Goal: Task Accomplishment & Management: Complete application form

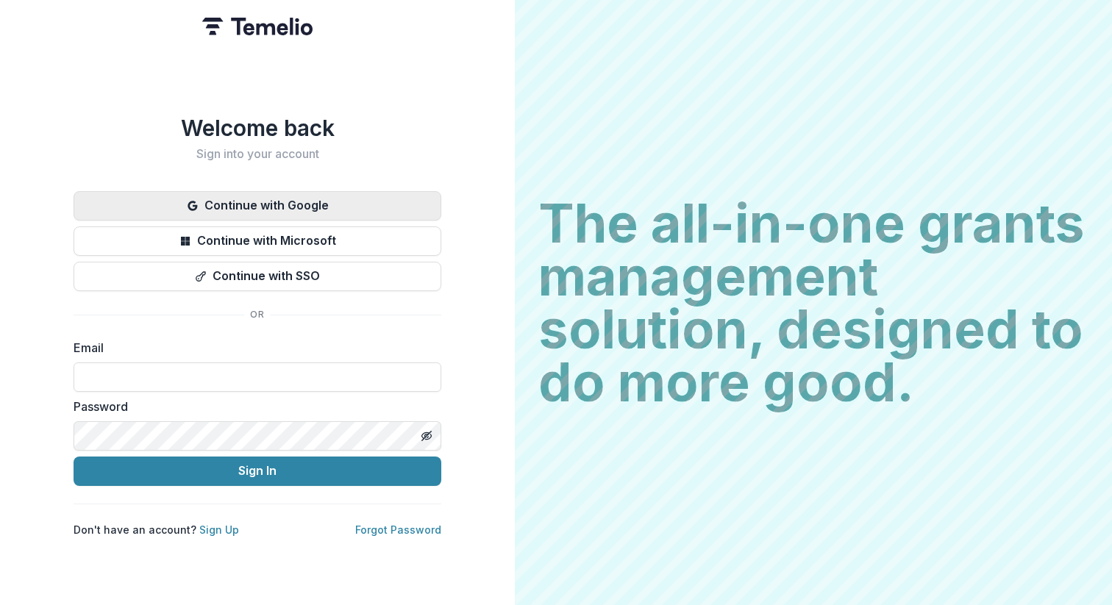
click at [350, 199] on button "Continue with Google" at bounding box center [258, 205] width 368 height 29
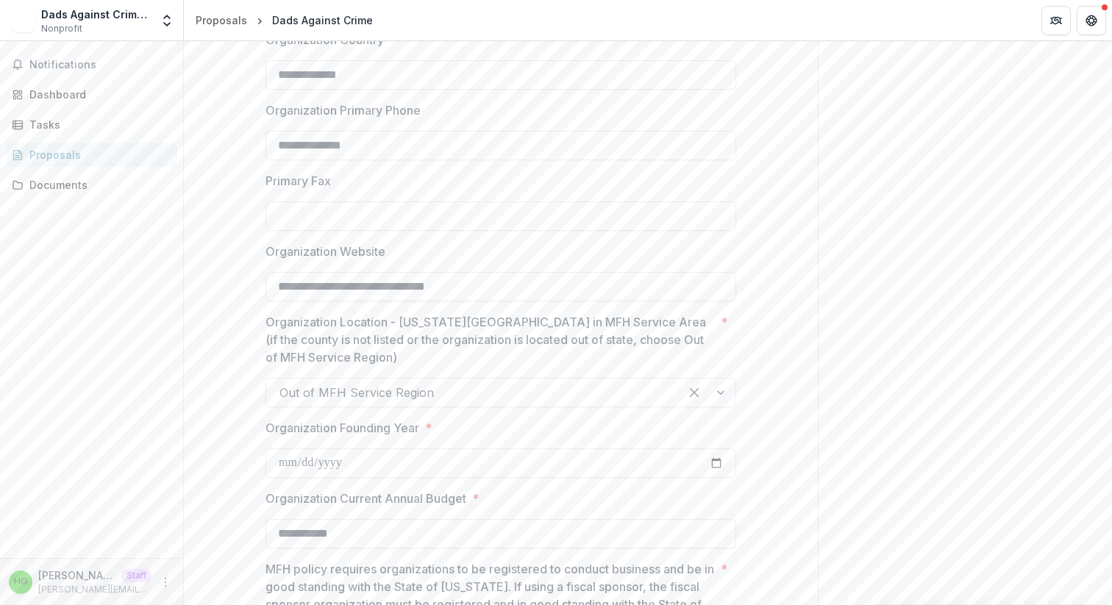
scroll to position [1044, 0]
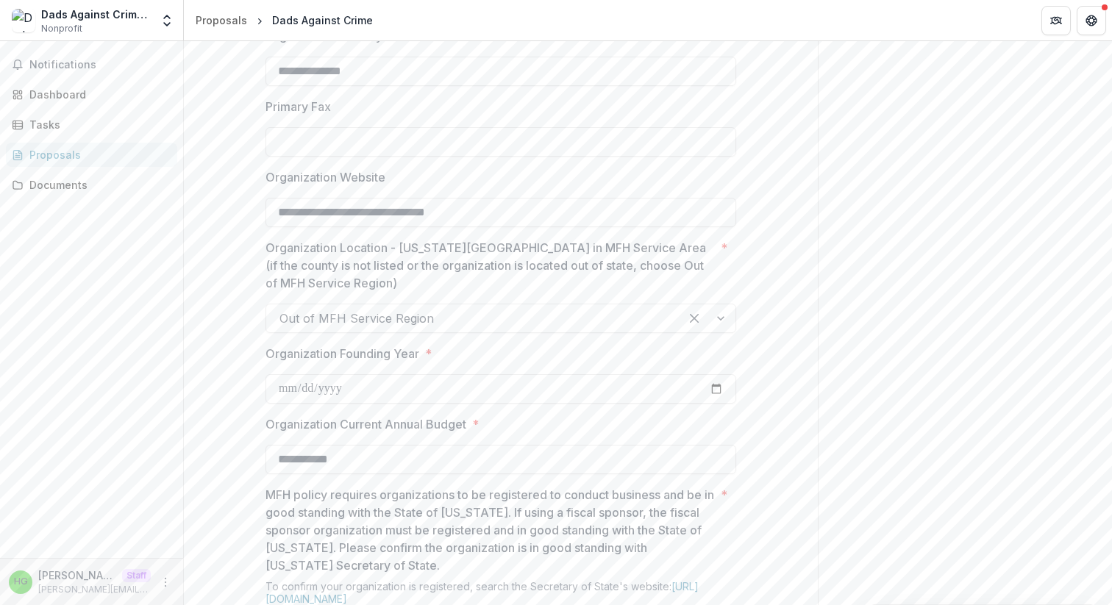
click at [461, 329] on div at bounding box center [473, 318] width 387 height 21
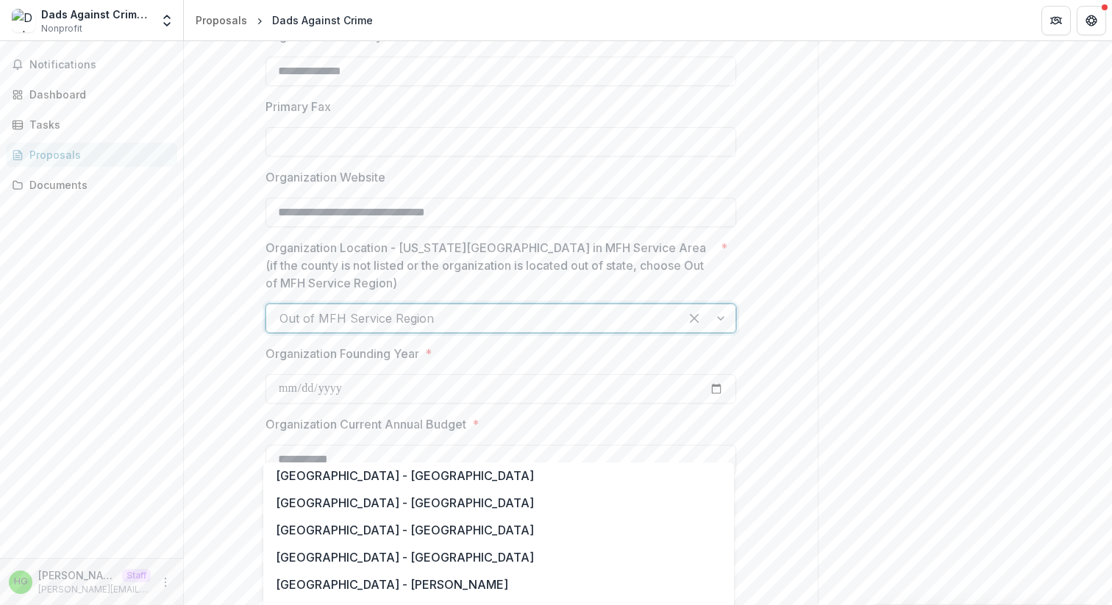
click at [461, 329] on div at bounding box center [473, 318] width 387 height 21
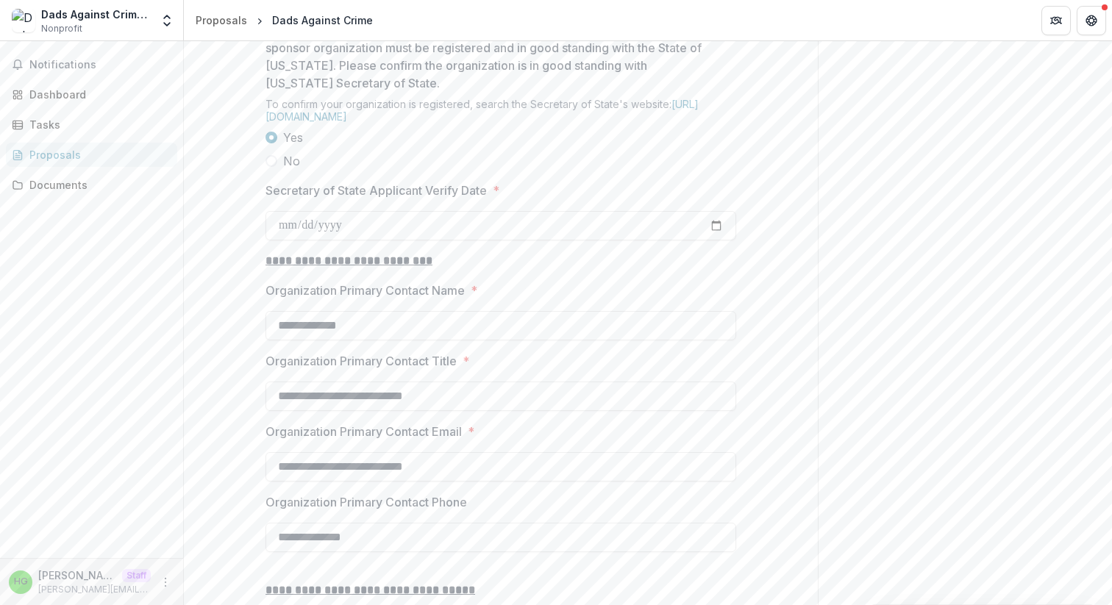
scroll to position [2485, 0]
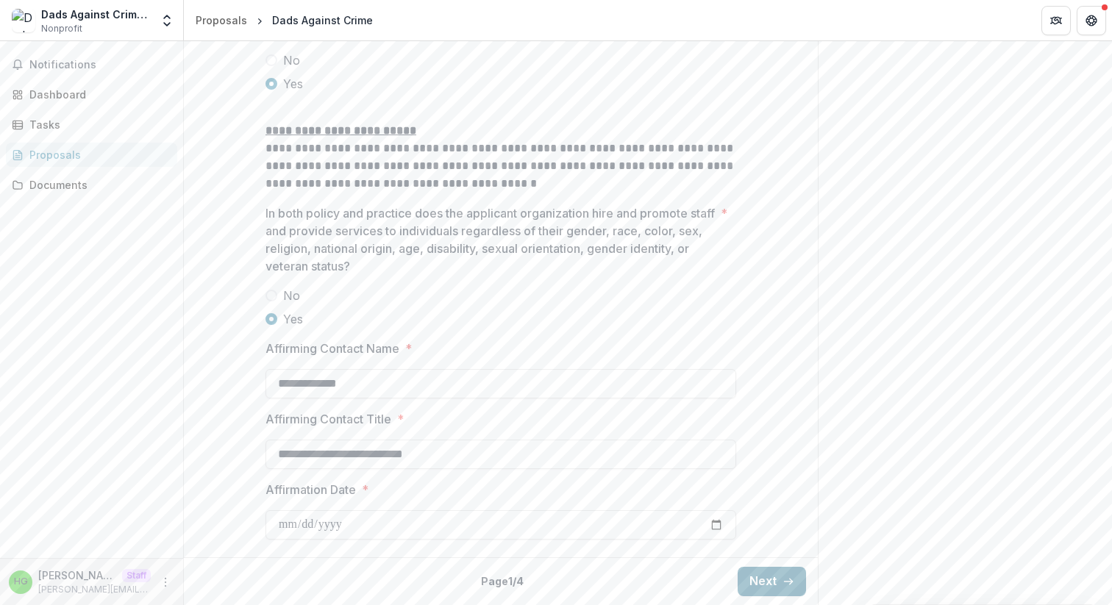
click at [762, 583] on button "Next" at bounding box center [772, 581] width 68 height 29
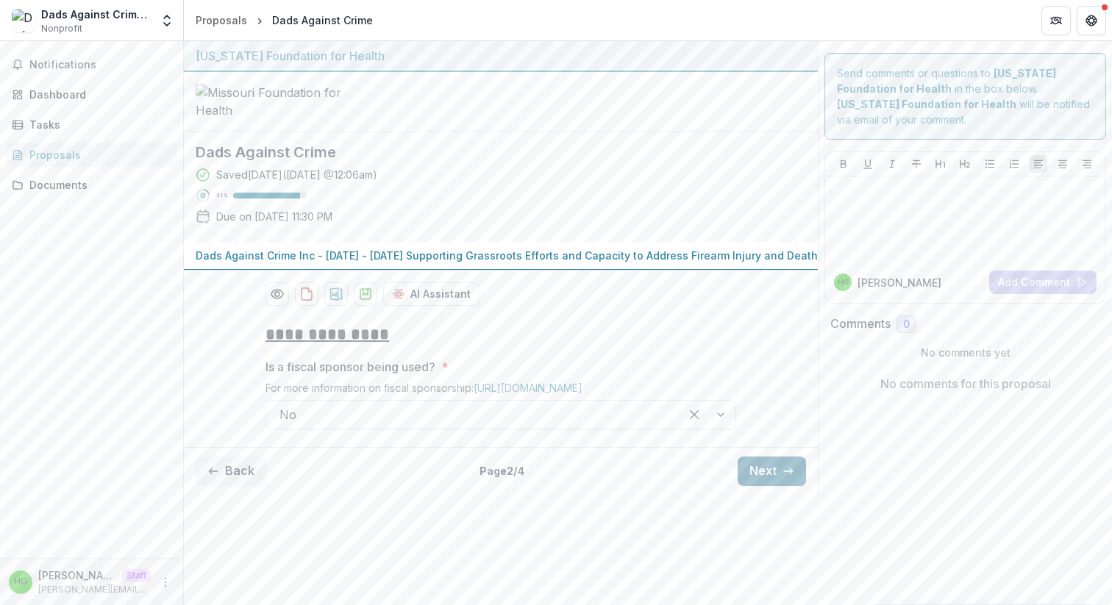
scroll to position [26, 0]
click at [708, 347] on h2 "**********" at bounding box center [501, 335] width 471 height 23
click at [789, 486] on button "Next" at bounding box center [772, 471] width 68 height 29
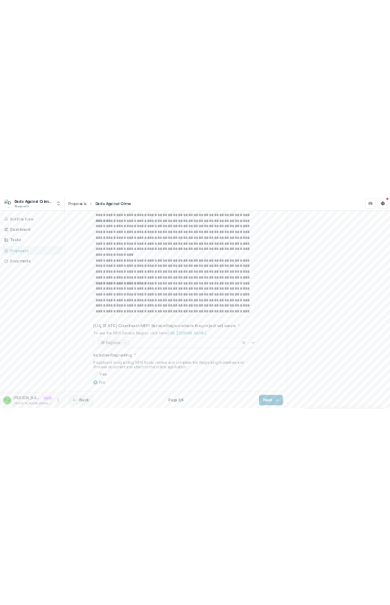
scroll to position [167, 0]
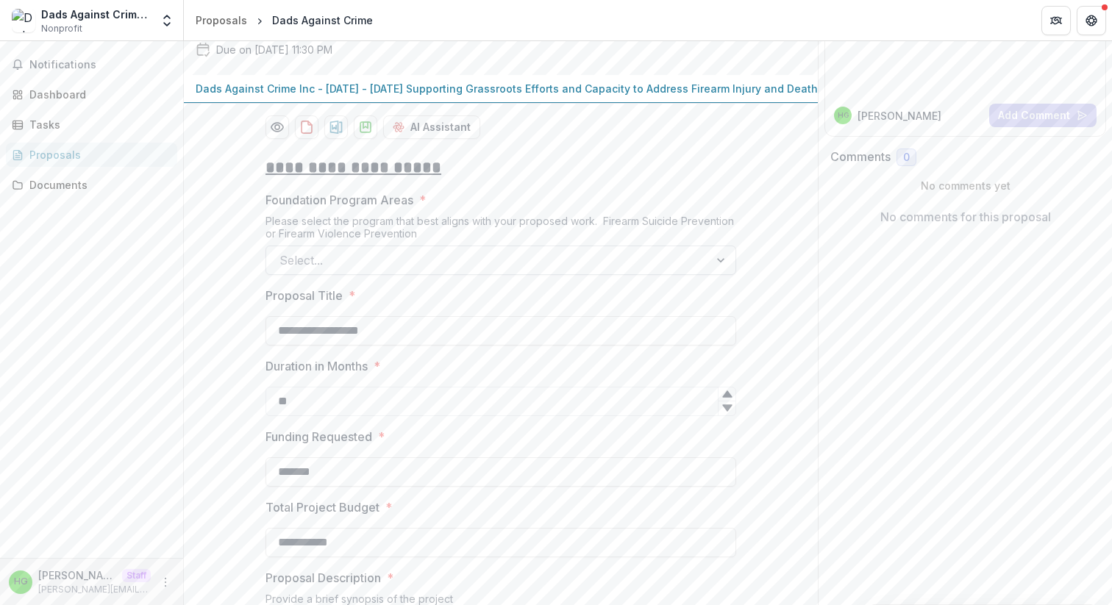
click at [525, 271] on div at bounding box center [488, 260] width 416 height 21
click at [608, 209] on label "Foundation Program Areas *" at bounding box center [497, 200] width 462 height 18
click at [283, 269] on input "Foundation Program Areas *" at bounding box center [282, 261] width 4 height 18
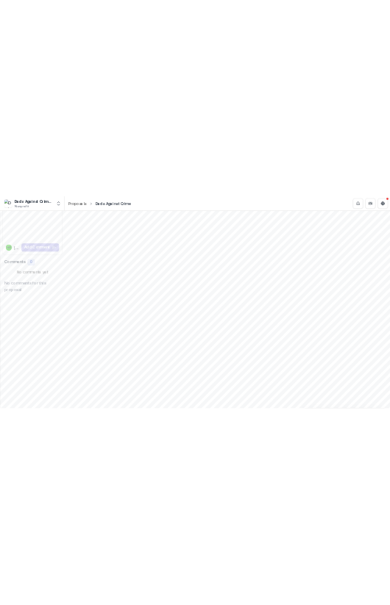
scroll to position [216, 0]
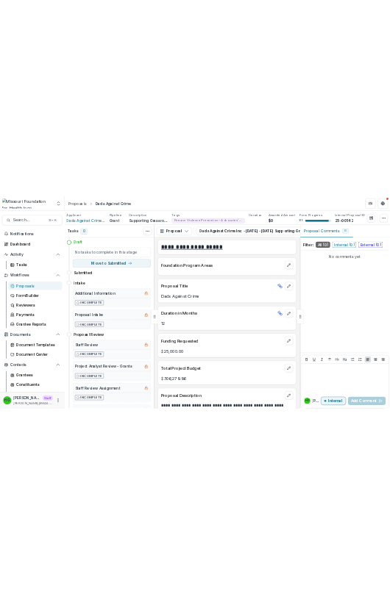
scroll to position [3843, 0]
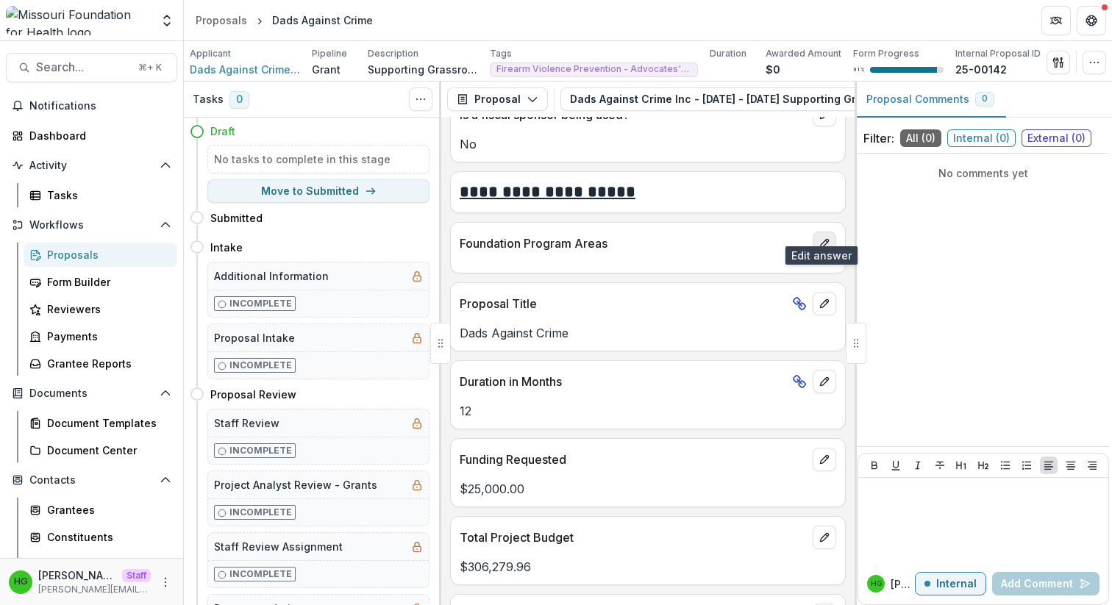
click at [822, 240] on icon "edit" at bounding box center [824, 244] width 8 height 8
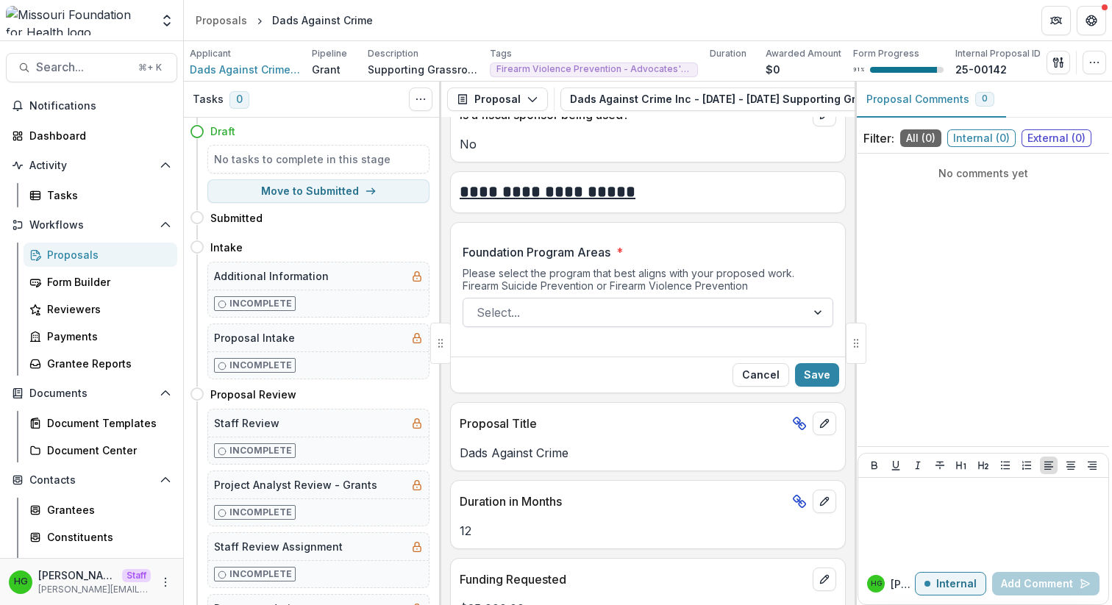
click at [622, 302] on div at bounding box center [635, 312] width 316 height 21
click at [707, 244] on label "Foundation Program Areas *" at bounding box center [644, 253] width 362 height 18
click at [480, 304] on input "Foundation Program Areas *" at bounding box center [479, 313] width 4 height 18
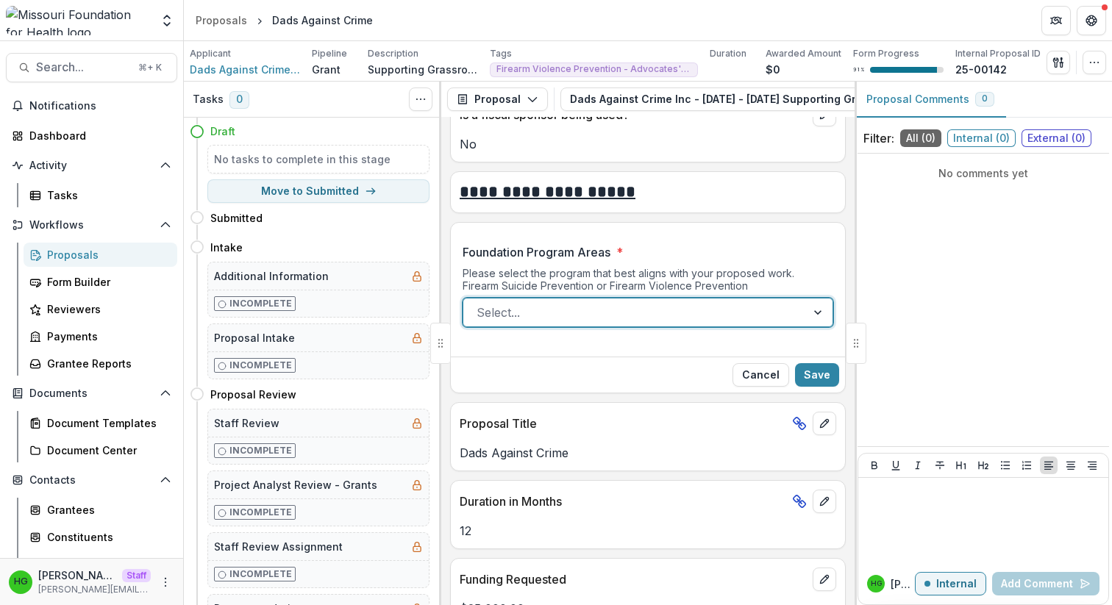
click at [555, 244] on p "Foundation Program Areas" at bounding box center [537, 253] width 148 height 18
click at [480, 304] on input "Foundation Program Areas *" at bounding box center [479, 313] width 4 height 18
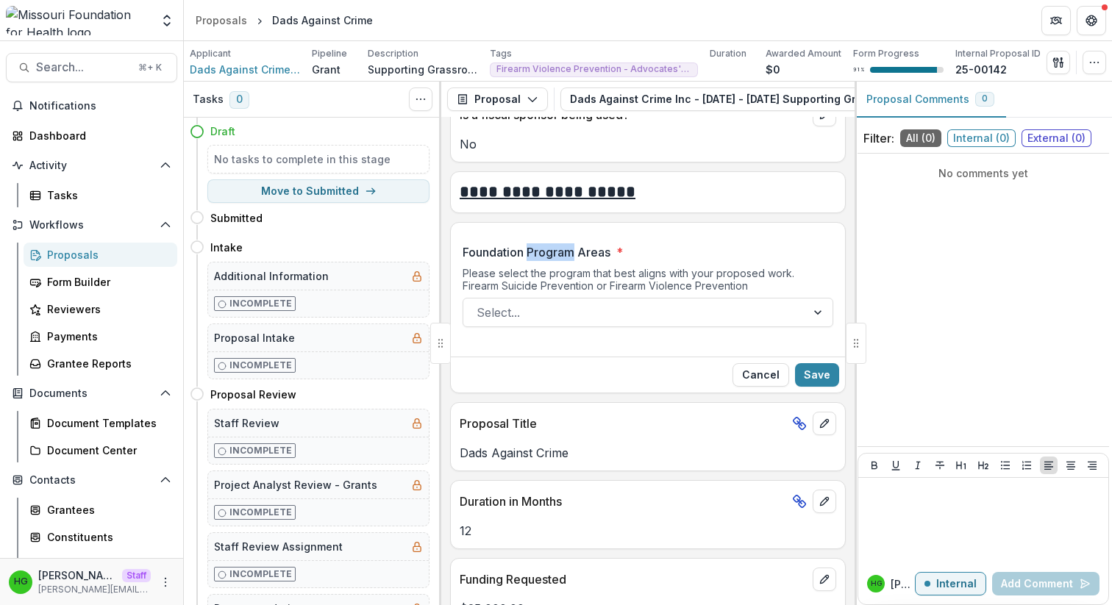
click at [555, 244] on p "Foundation Program Areas" at bounding box center [537, 253] width 148 height 18
click at [480, 304] on input "Foundation Program Areas *" at bounding box center [479, 313] width 4 height 18
click at [555, 244] on p "Foundation Program Areas" at bounding box center [537, 253] width 148 height 18
click at [480, 304] on input "Foundation Program Areas *" at bounding box center [479, 313] width 4 height 18
copy p "Foundation Program Areas"
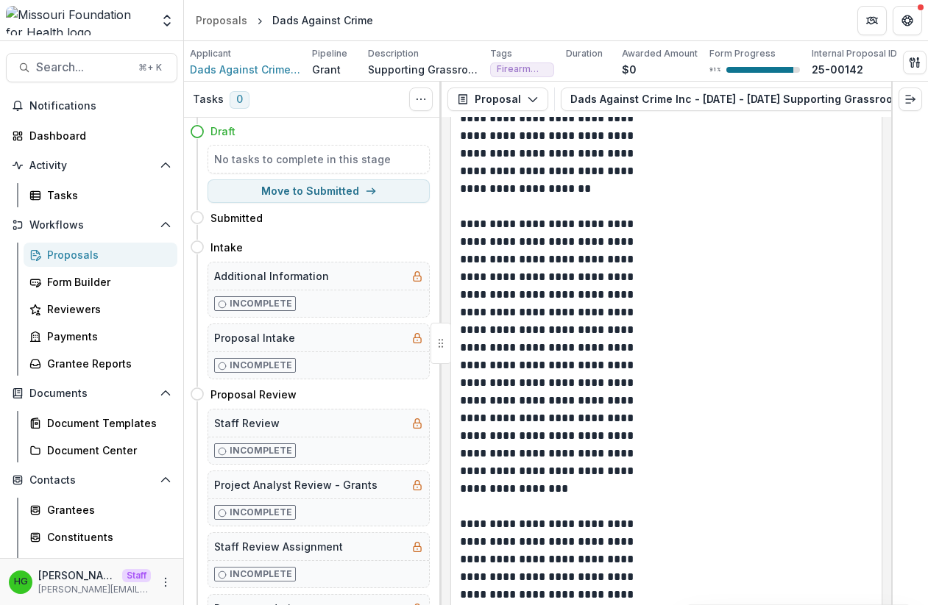
scroll to position [3796, 0]
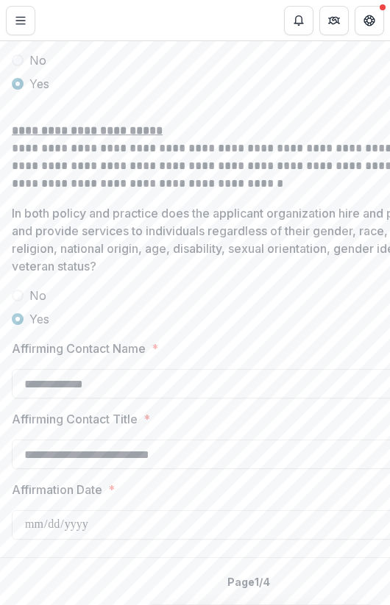
scroll to position [0, 109]
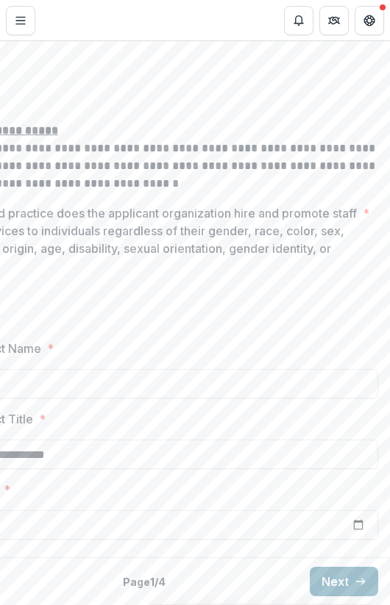
click at [334, 575] on button "Next" at bounding box center [344, 581] width 68 height 29
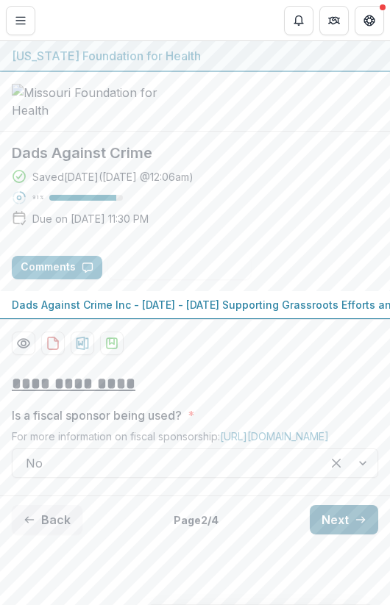
click at [334, 535] on button "Next" at bounding box center [344, 519] width 68 height 29
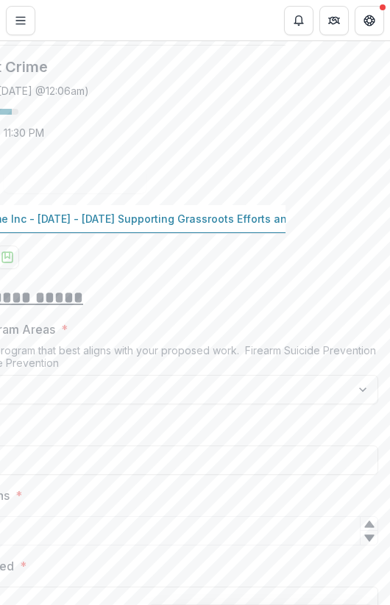
scroll to position [0, 0]
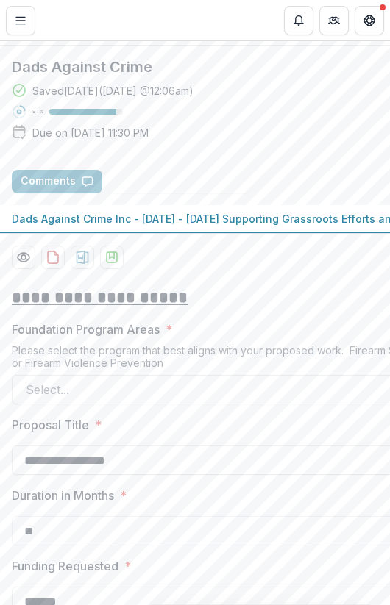
click at [115, 338] on p "Foundation Program Areas" at bounding box center [86, 330] width 148 height 18
click at [29, 399] on input "Foundation Program Areas *" at bounding box center [28, 390] width 4 height 18
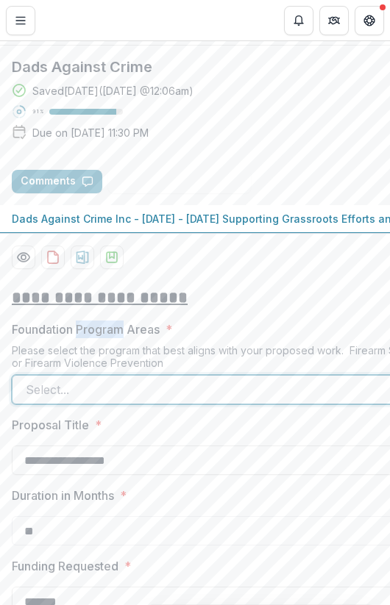
click at [115, 338] on p "Foundation Program Areas" at bounding box center [86, 330] width 148 height 18
click at [29, 399] on input "Foundation Program Areas *" at bounding box center [28, 390] width 4 height 18
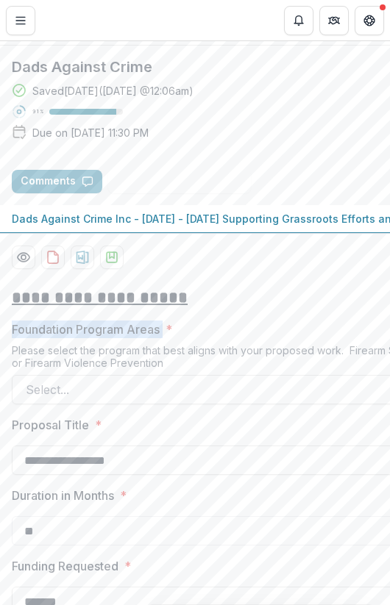
click at [115, 338] on p "Foundation Program Areas" at bounding box center [86, 330] width 148 height 18
click at [29, 399] on input "Foundation Program Areas *" at bounding box center [28, 390] width 4 height 18
copy p "Foundation Program Areas"
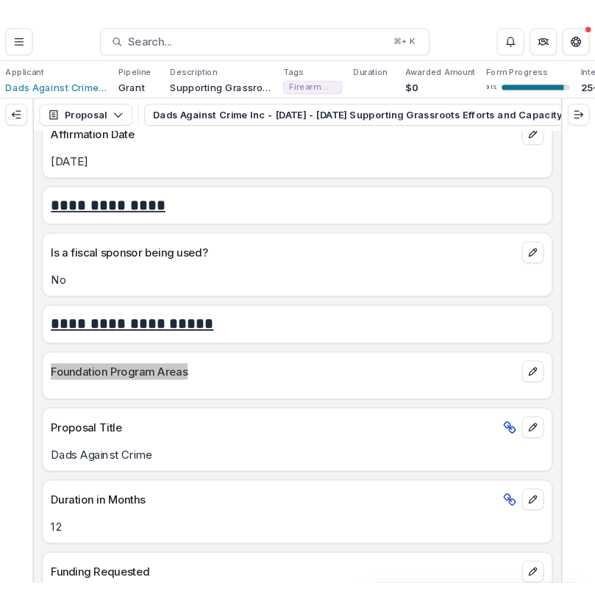
scroll to position [3645, 0]
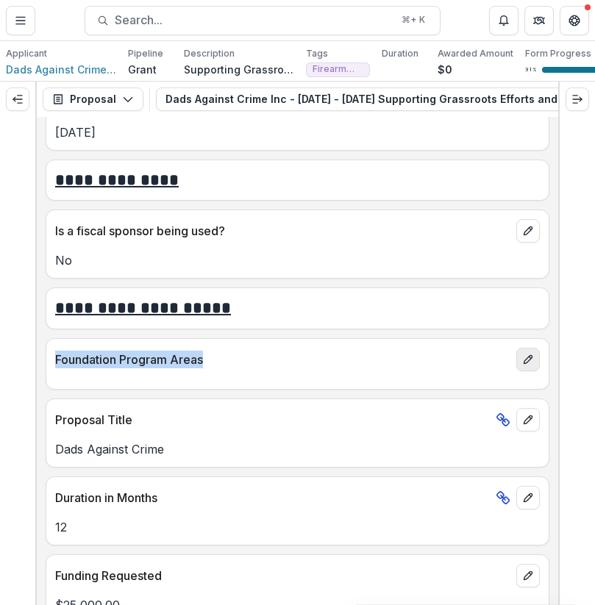
click at [527, 369] on button "edit" at bounding box center [528, 360] width 24 height 24
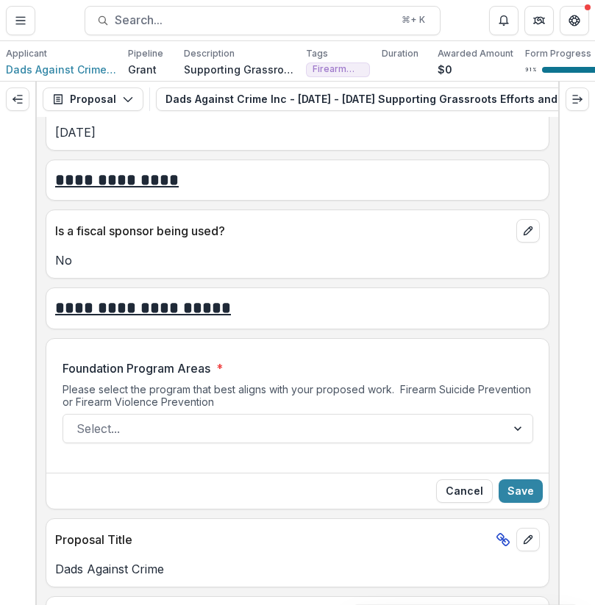
click at [342, 414] on div "Please select the program that best aligns with your proposed work. Firearm Sui…" at bounding box center [298, 398] width 471 height 31
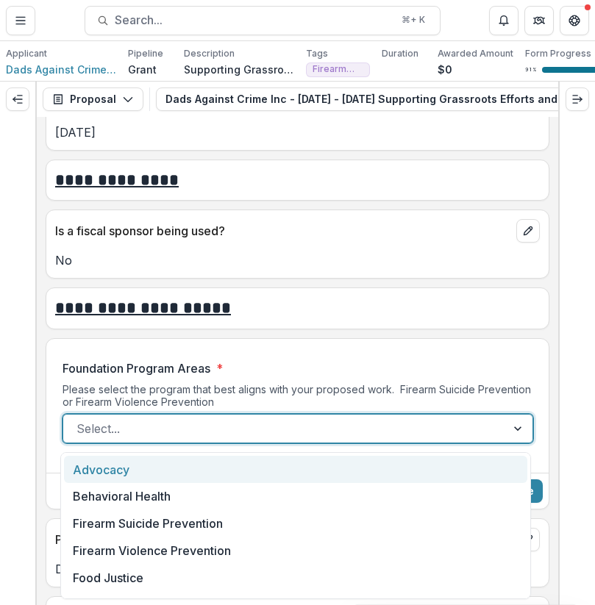
click at [344, 425] on div at bounding box center [285, 429] width 416 height 21
click at [333, 438] on div at bounding box center [285, 429] width 416 height 21
click at [408, 421] on div "Select..." at bounding box center [284, 429] width 443 height 24
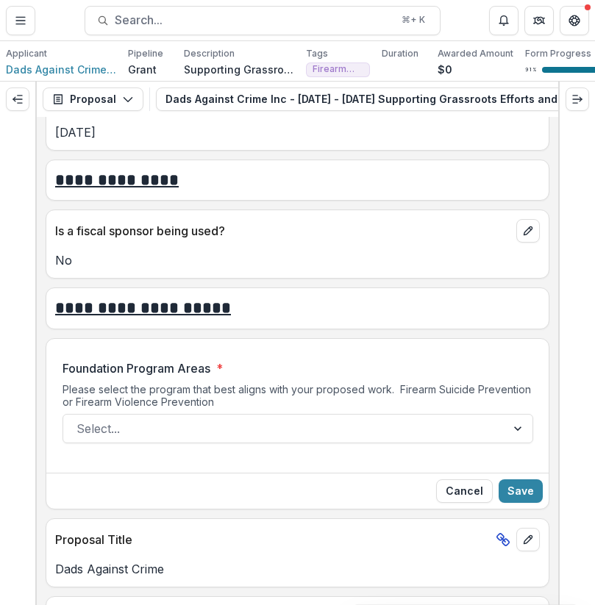
click at [114, 373] on p "Foundation Program Areas" at bounding box center [137, 369] width 148 height 18
click at [80, 420] on input "Foundation Program Areas *" at bounding box center [79, 429] width 4 height 18
click at [114, 373] on p "Foundation Program Areas" at bounding box center [137, 369] width 148 height 18
click at [80, 420] on input "Foundation Program Areas *" at bounding box center [79, 429] width 4 height 18
click at [114, 373] on p "Foundation Program Areas" at bounding box center [137, 369] width 148 height 18
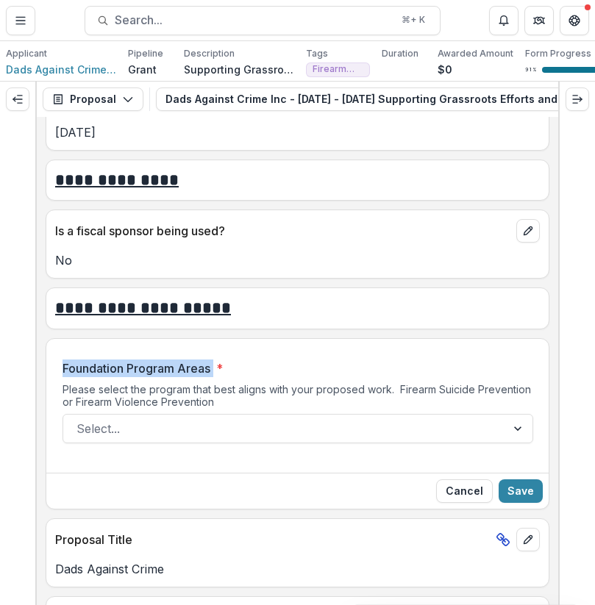
click at [80, 420] on input "Foundation Program Areas *" at bounding box center [79, 429] width 4 height 18
copy p "Foundation Program Areas"
